Goal: Information Seeking & Learning: Learn about a topic

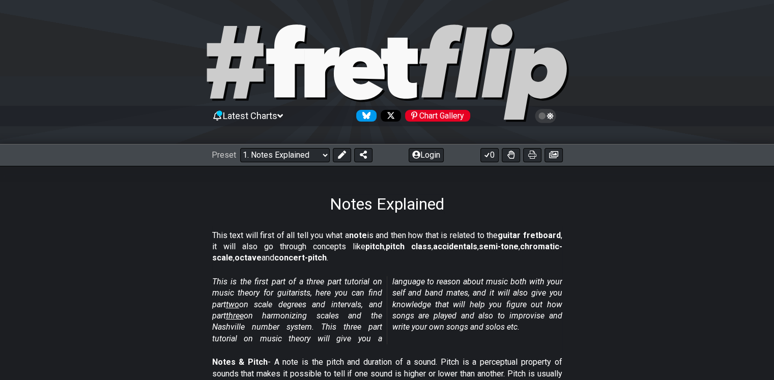
scroll to position [170, 0]
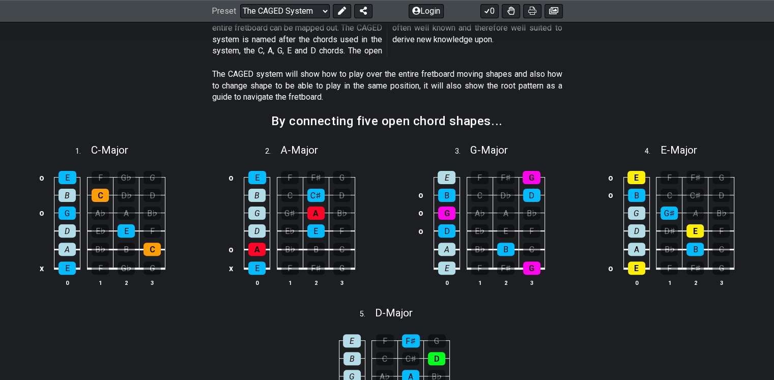
scroll to position [170, 0]
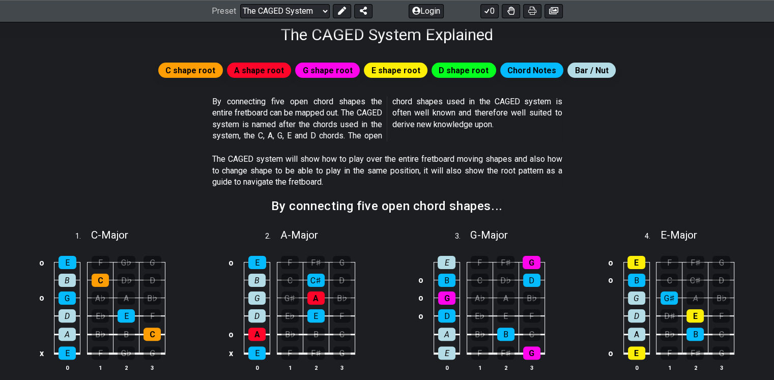
drag, startPoint x: 491, startPoint y: 101, endPoint x: 542, endPoint y: 104, distance: 50.5
click at [542, 104] on p "By connecting five open chord shapes the entire fretboard can be mapped out. Th…" at bounding box center [387, 119] width 350 height 46
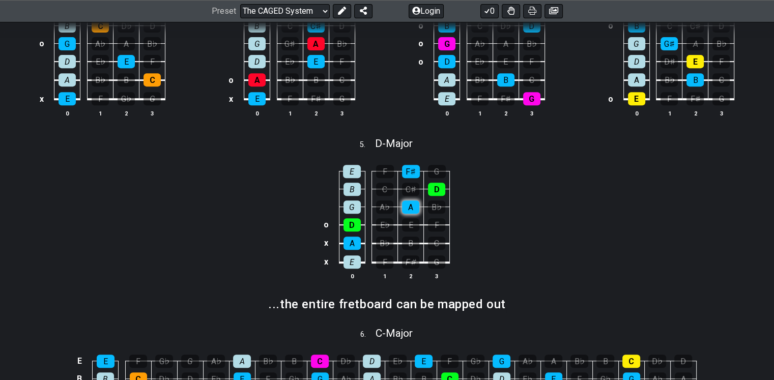
click at [407, 208] on div "A" at bounding box center [410, 207] width 17 height 13
click at [414, 205] on div "A" at bounding box center [410, 207] width 17 height 13
click at [440, 205] on div "B♭" at bounding box center [436, 207] width 17 height 13
click at [440, 204] on div "B♭" at bounding box center [436, 207] width 17 height 13
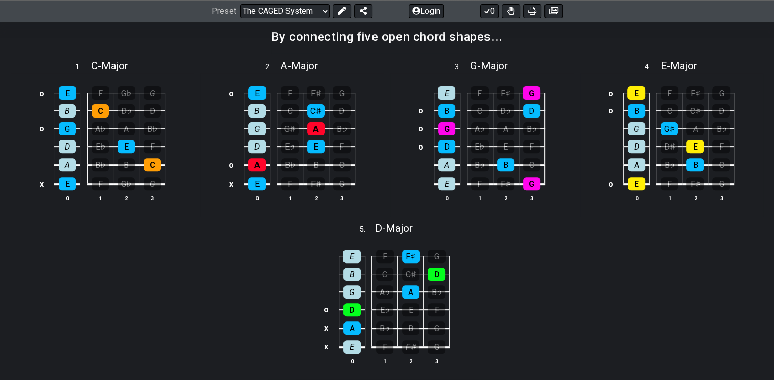
scroll to position [255, 0]
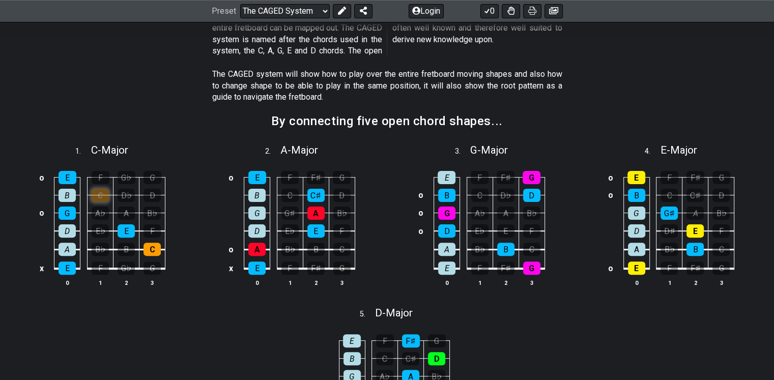
click at [106, 194] on div "C" at bounding box center [100, 195] width 17 height 13
click at [43, 213] on td "o" at bounding box center [42, 213] width 12 height 18
click at [43, 213] on td at bounding box center [42, 213] width 12 height 18
click at [126, 178] on div "G♭" at bounding box center [127, 177] width 18 height 13
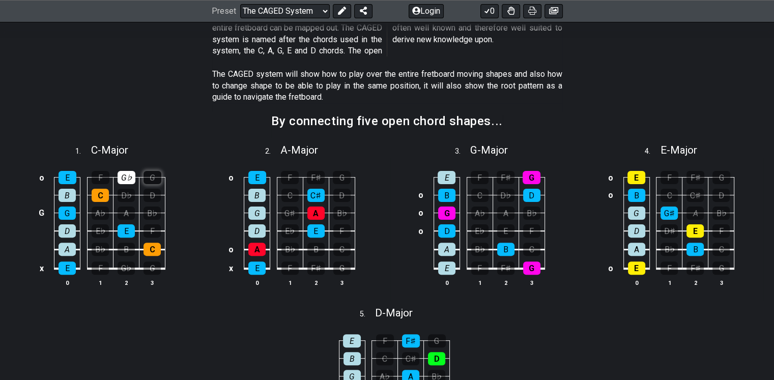
click at [153, 178] on div "G" at bounding box center [153, 177] width 18 height 13
click at [149, 191] on div "D" at bounding box center [152, 195] width 17 height 13
click at [131, 192] on div "D♭" at bounding box center [126, 195] width 17 height 13
drag, startPoint x: 165, startPoint y: 194, endPoint x: 139, endPoint y: 190, distance: 25.9
click at [164, 194] on table "o E F G♭ G B C D♭ D G G A♭ A B♭ D E♭ E F A B♭ B C x E F G♭ G 0 1 2 3" at bounding box center [101, 220] width 130 height 120
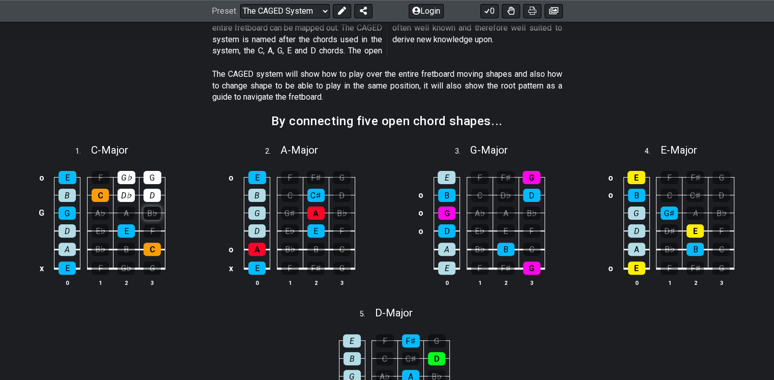
click at [153, 216] on div "B♭" at bounding box center [152, 213] width 17 height 13
click at [134, 210] on td "A" at bounding box center [127, 204] width 26 height 18
click at [150, 228] on div "F" at bounding box center [152, 231] width 17 height 13
click at [129, 209] on div "A" at bounding box center [126, 213] width 17 height 13
click at [151, 233] on div "F" at bounding box center [152, 231] width 17 height 13
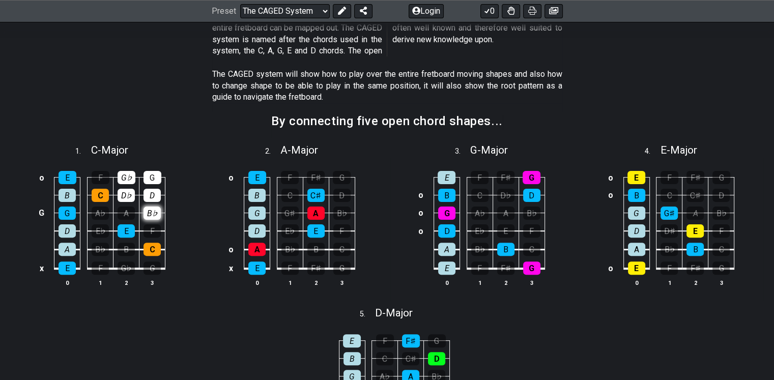
drag, startPoint x: 128, startPoint y: 212, endPoint x: 149, endPoint y: 210, distance: 20.5
click at [129, 212] on div "A" at bounding box center [126, 213] width 17 height 13
click at [148, 210] on div "B♭" at bounding box center [152, 213] width 17 height 13
drag, startPoint x: 124, startPoint y: 197, endPoint x: 143, endPoint y: 198, distance: 18.9
click at [128, 197] on div "D♭" at bounding box center [126, 195] width 17 height 13
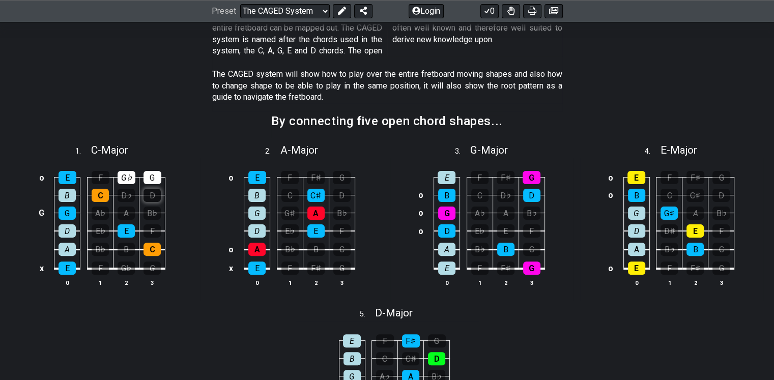
click at [147, 199] on div "D" at bounding box center [152, 195] width 17 height 13
click at [153, 181] on div "G" at bounding box center [153, 177] width 18 height 13
click at [132, 180] on div "G♭" at bounding box center [127, 177] width 18 height 13
click at [64, 194] on div "B" at bounding box center [67, 195] width 17 height 13
click at [64, 195] on div "B" at bounding box center [67, 195] width 17 height 13
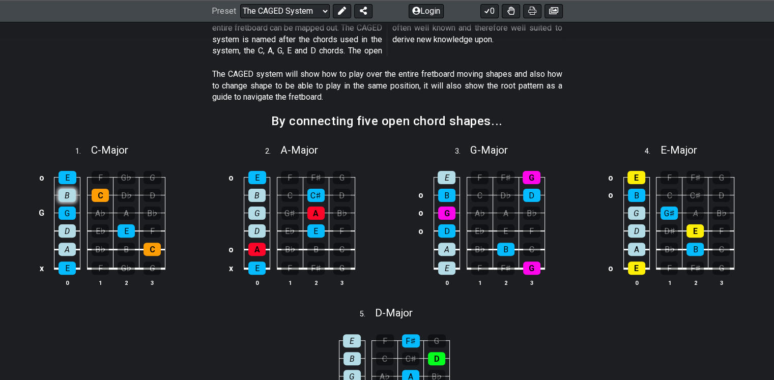
click at [62, 200] on div "B" at bounding box center [67, 195] width 17 height 13
click at [64, 199] on div "B" at bounding box center [67, 195] width 17 height 13
click at [672, 213] on div "G♯" at bounding box center [669, 213] width 17 height 13
click at [666, 211] on div "G♯" at bounding box center [669, 213] width 17 height 13
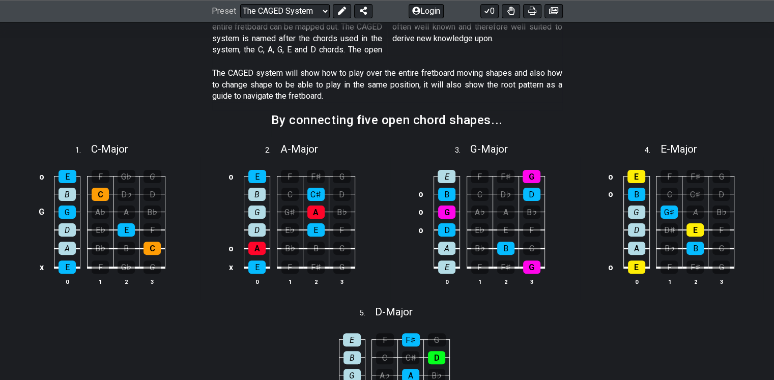
scroll to position [171, 0]
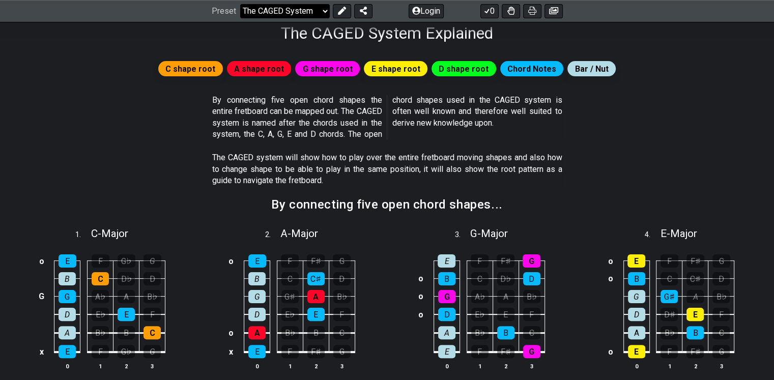
click at [310, 9] on select "Welcome to #fretflip! Initial Preset Custom Preset Minor Pentatonic Major Penta…" at bounding box center [285, 11] width 90 height 14
click at [240, 4] on select "Welcome to #fretflip! Initial Preset Custom Preset Minor Pentatonic Major Penta…" at bounding box center [285, 11] width 90 height 14
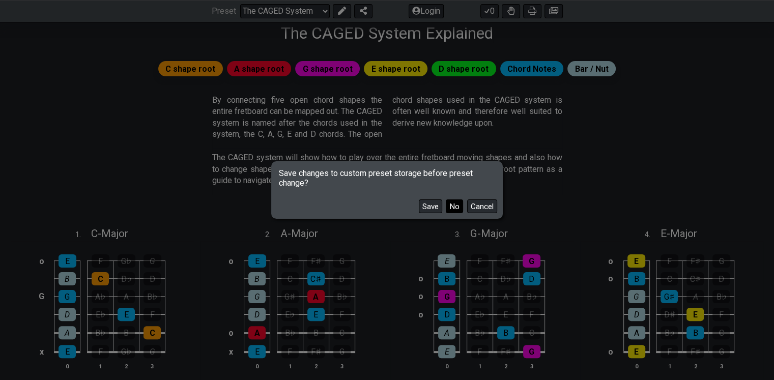
click at [455, 203] on button "No" at bounding box center [454, 207] width 17 height 14
select select "/3nps-caged-shapes"
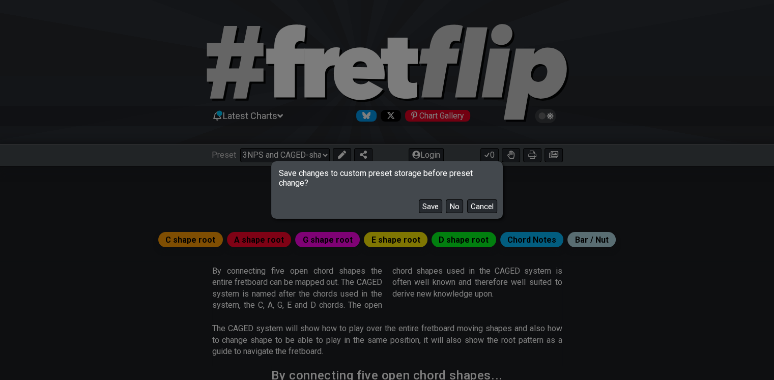
select select "A"
